Goal: Check status: Check status

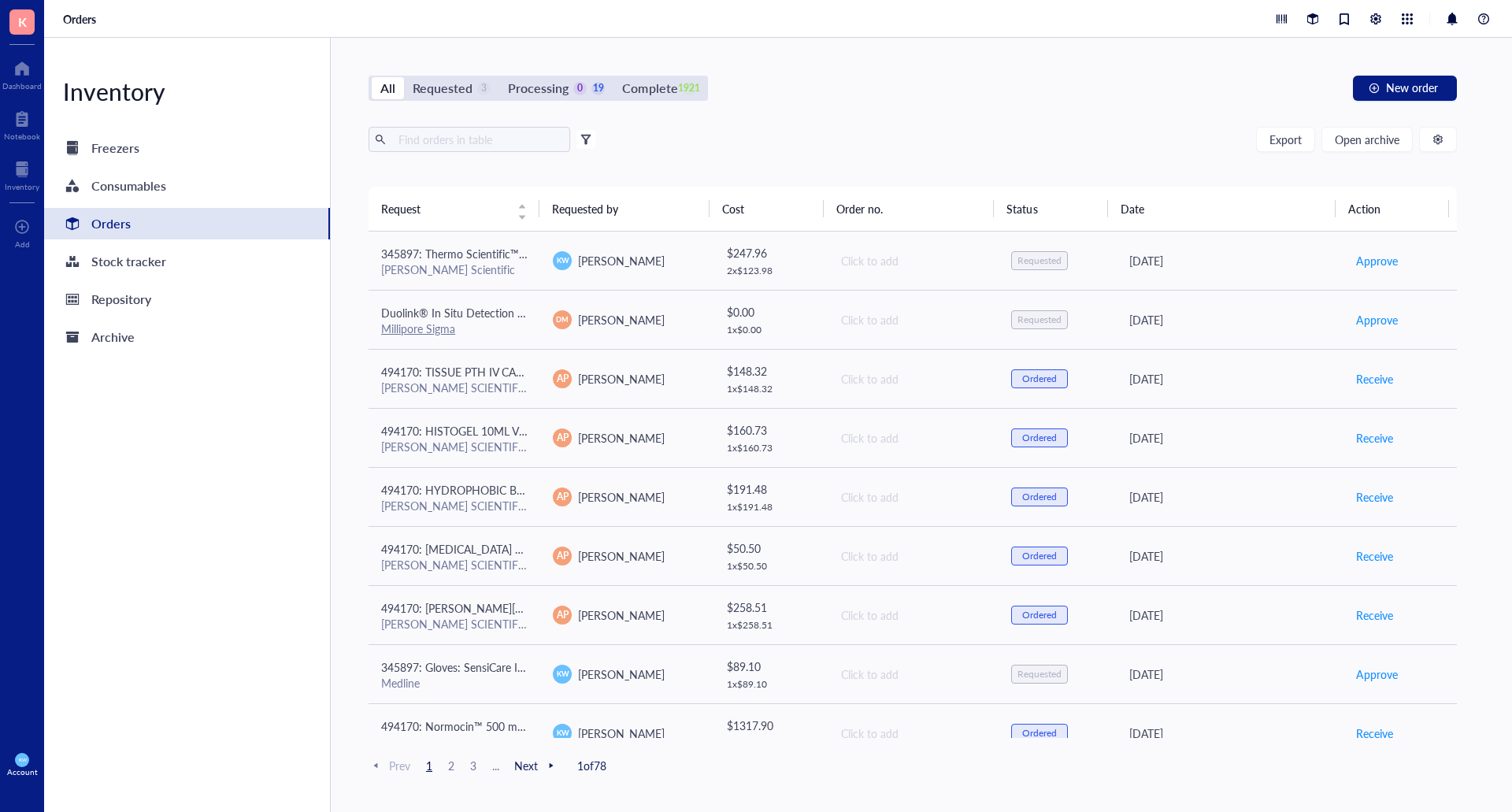
scroll to position [143, 0]
click at [422, 95] on div "Requested" at bounding box center [442, 88] width 60 height 22
click at [404, 77] on input "Requested 1" at bounding box center [404, 77] width 0 height 0
